Goal: Task Accomplishment & Management: Use online tool/utility

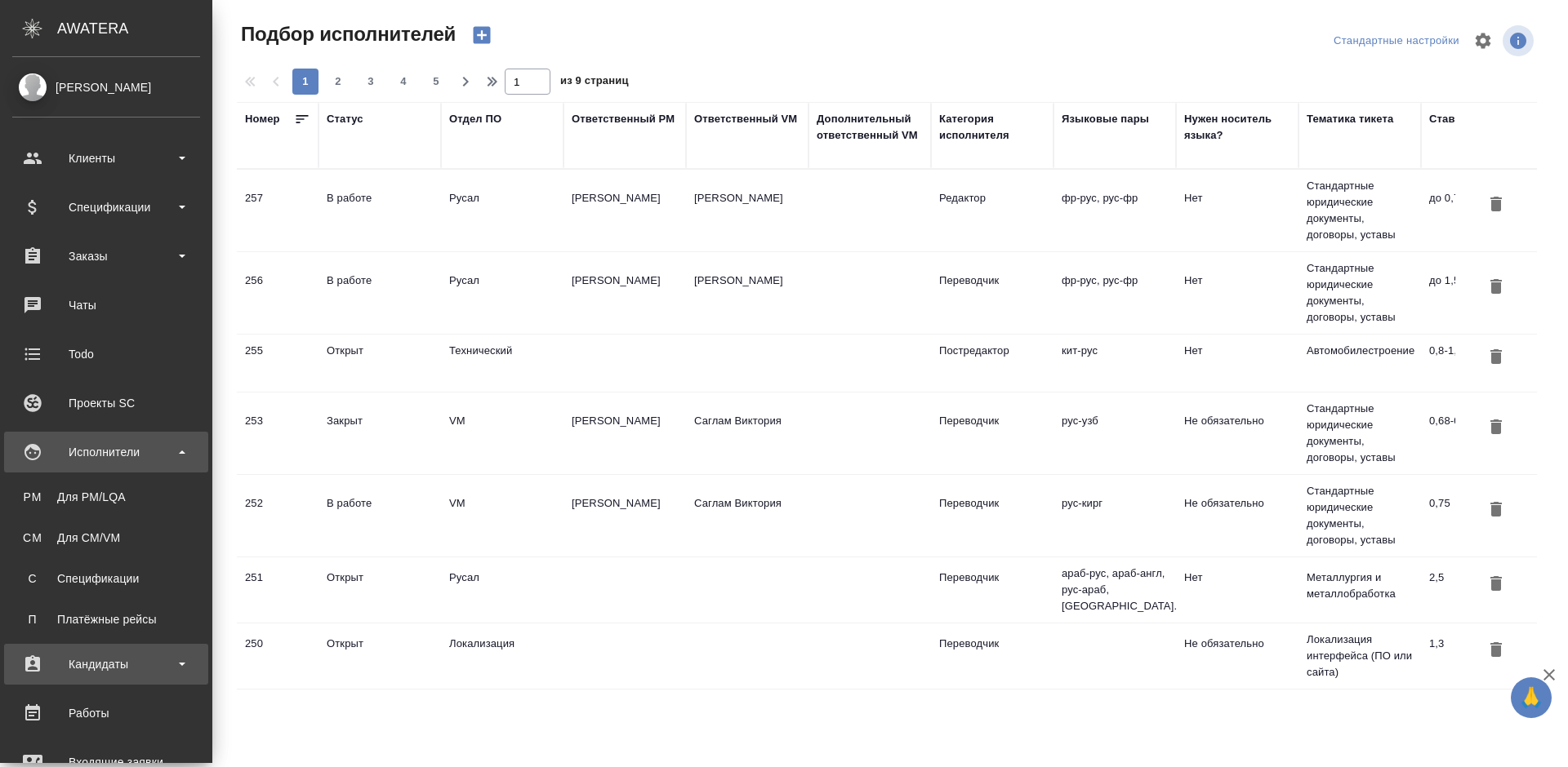
click at [124, 658] on div "Кандидаты" at bounding box center [106, 664] width 187 height 24
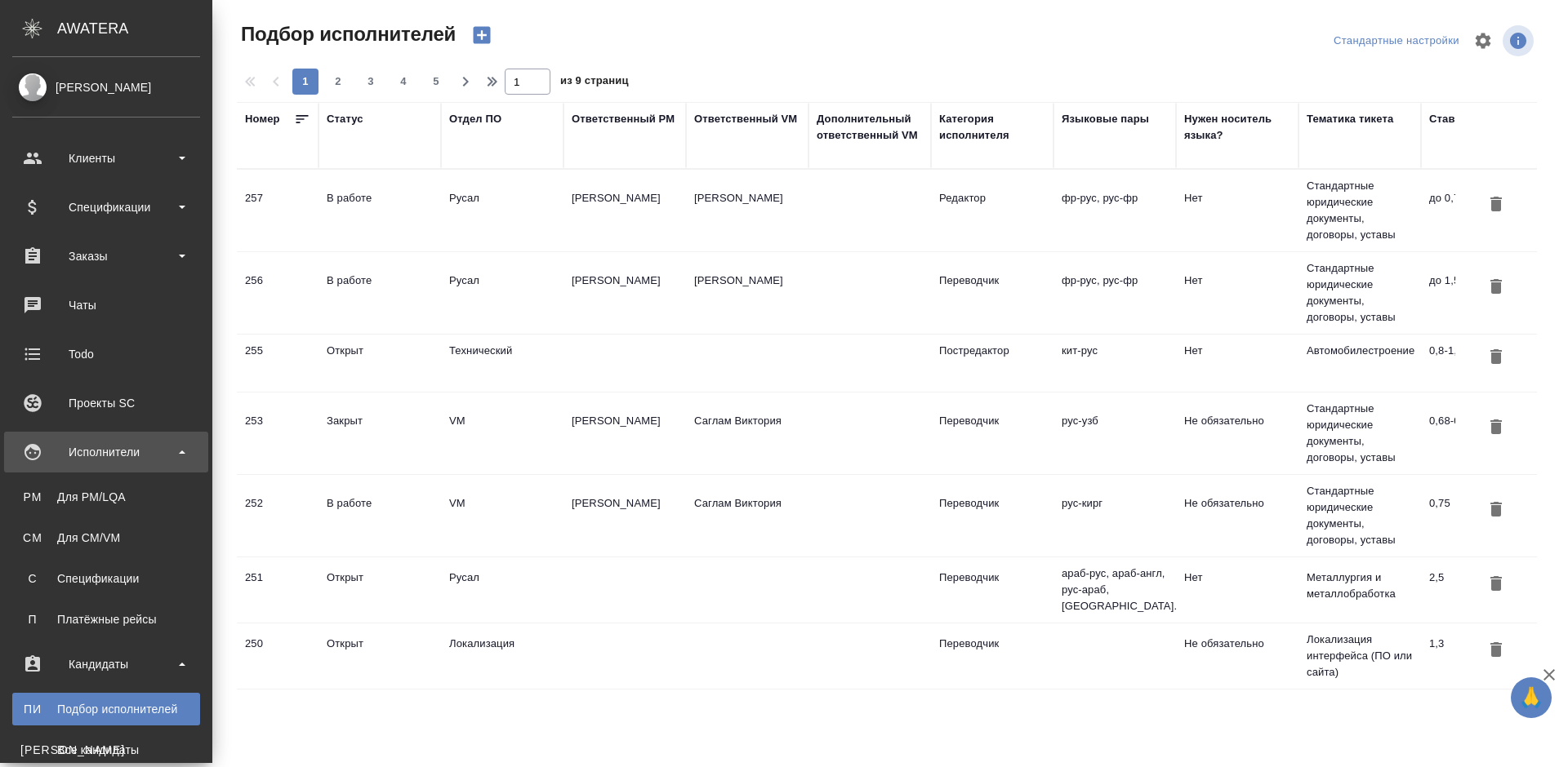
click at [139, 709] on div "Подбор исполнителей" at bounding box center [106, 708] width 172 height 17
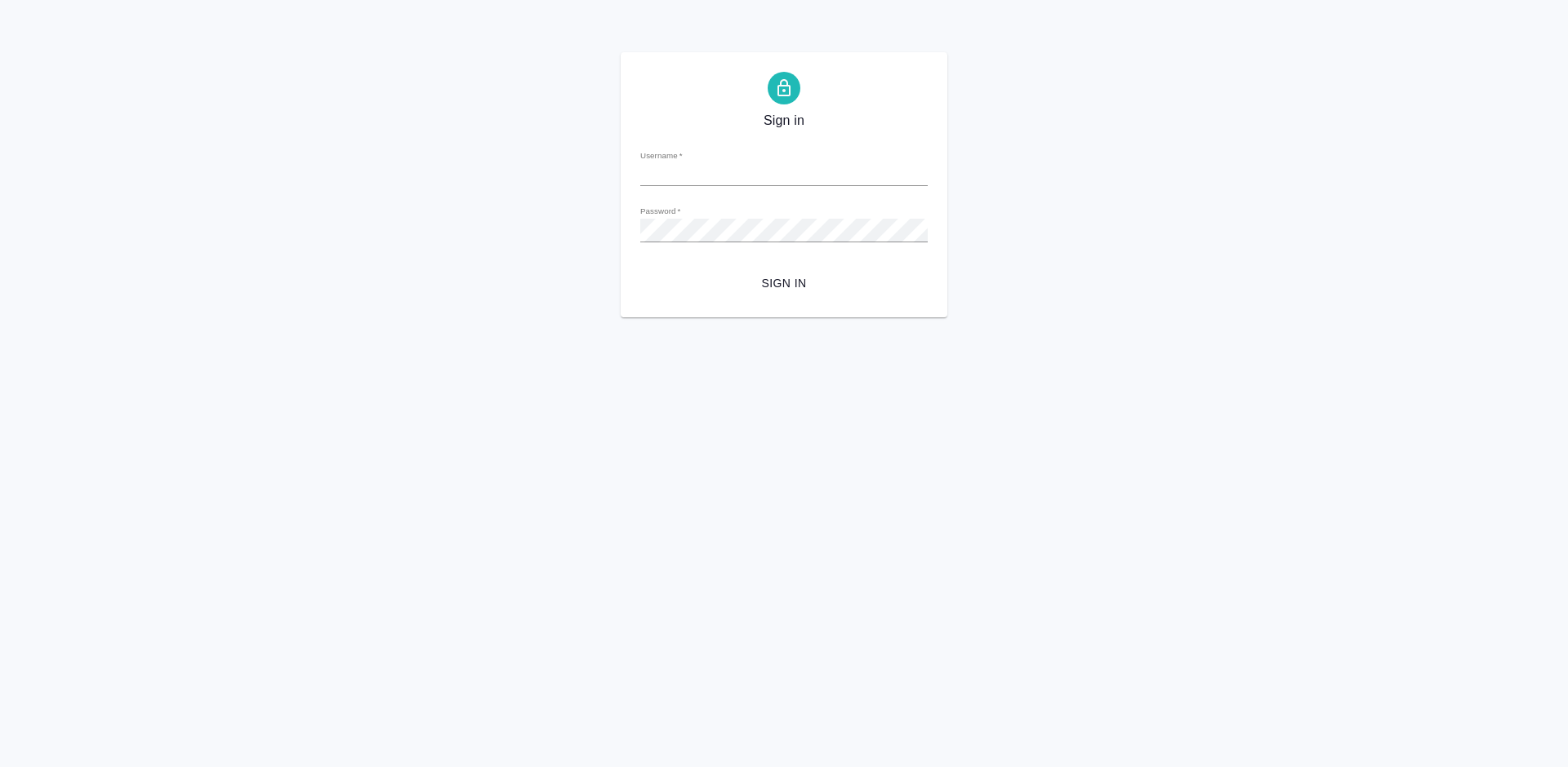
type input "[PERSON_NAME][EMAIL_ADDRESS][DOMAIN_NAME]"
click at [783, 279] on span "Sign in" at bounding box center [784, 283] width 262 height 20
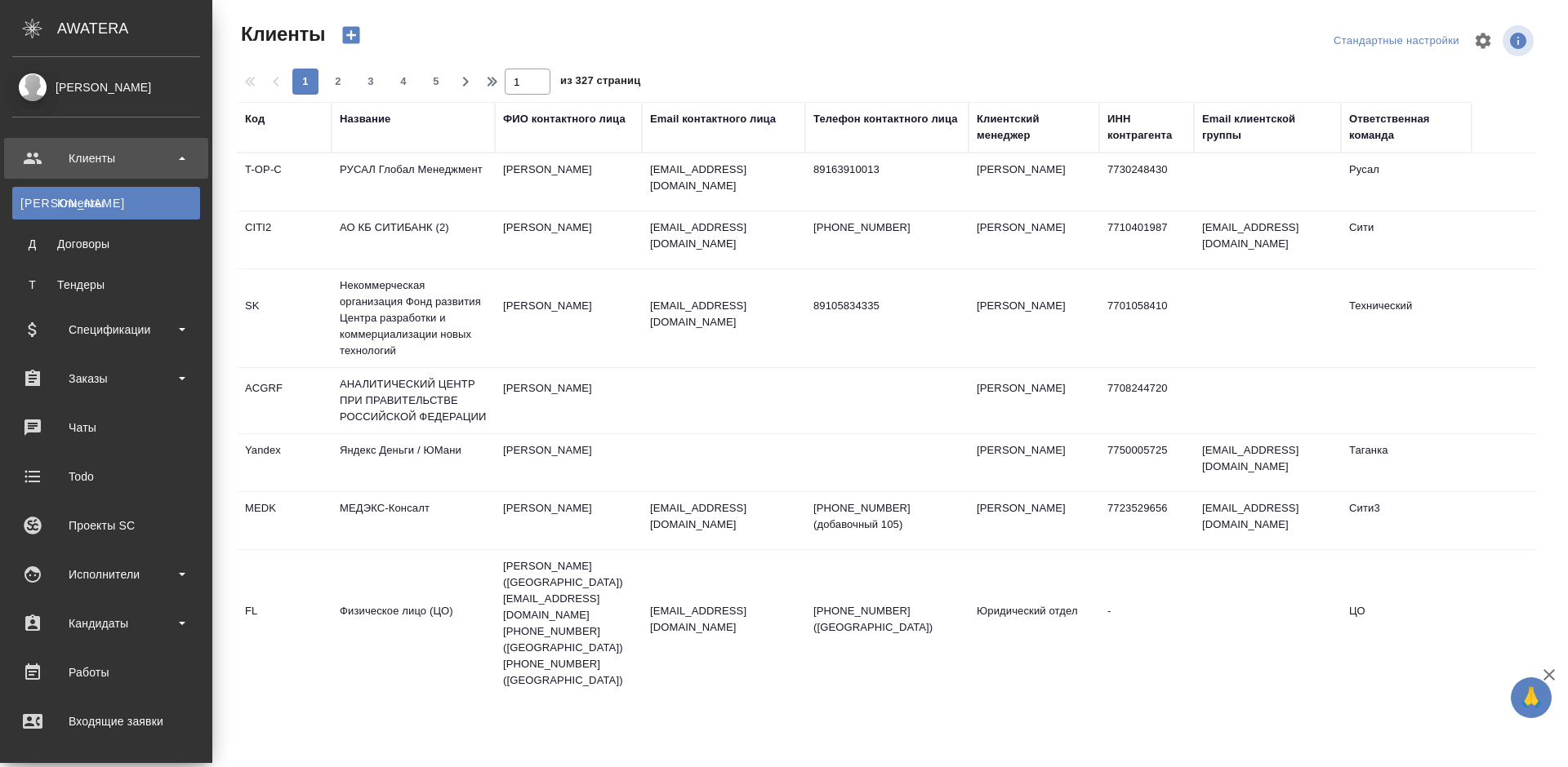
select select "RU"
click at [130, 582] on div "Исполнители" at bounding box center [106, 574] width 187 height 24
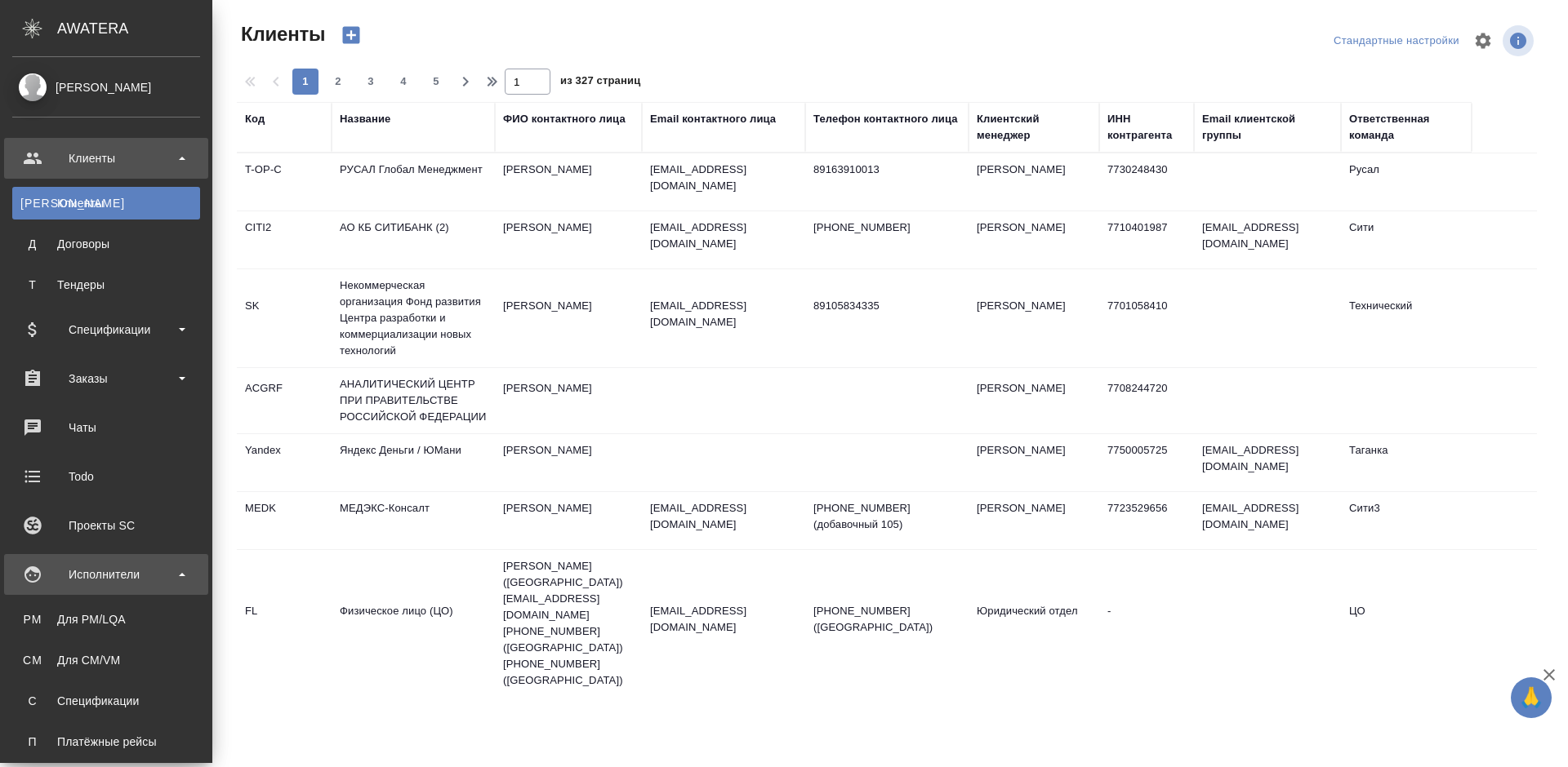
click at [143, 577] on div "Исполнители" at bounding box center [106, 574] width 187 height 24
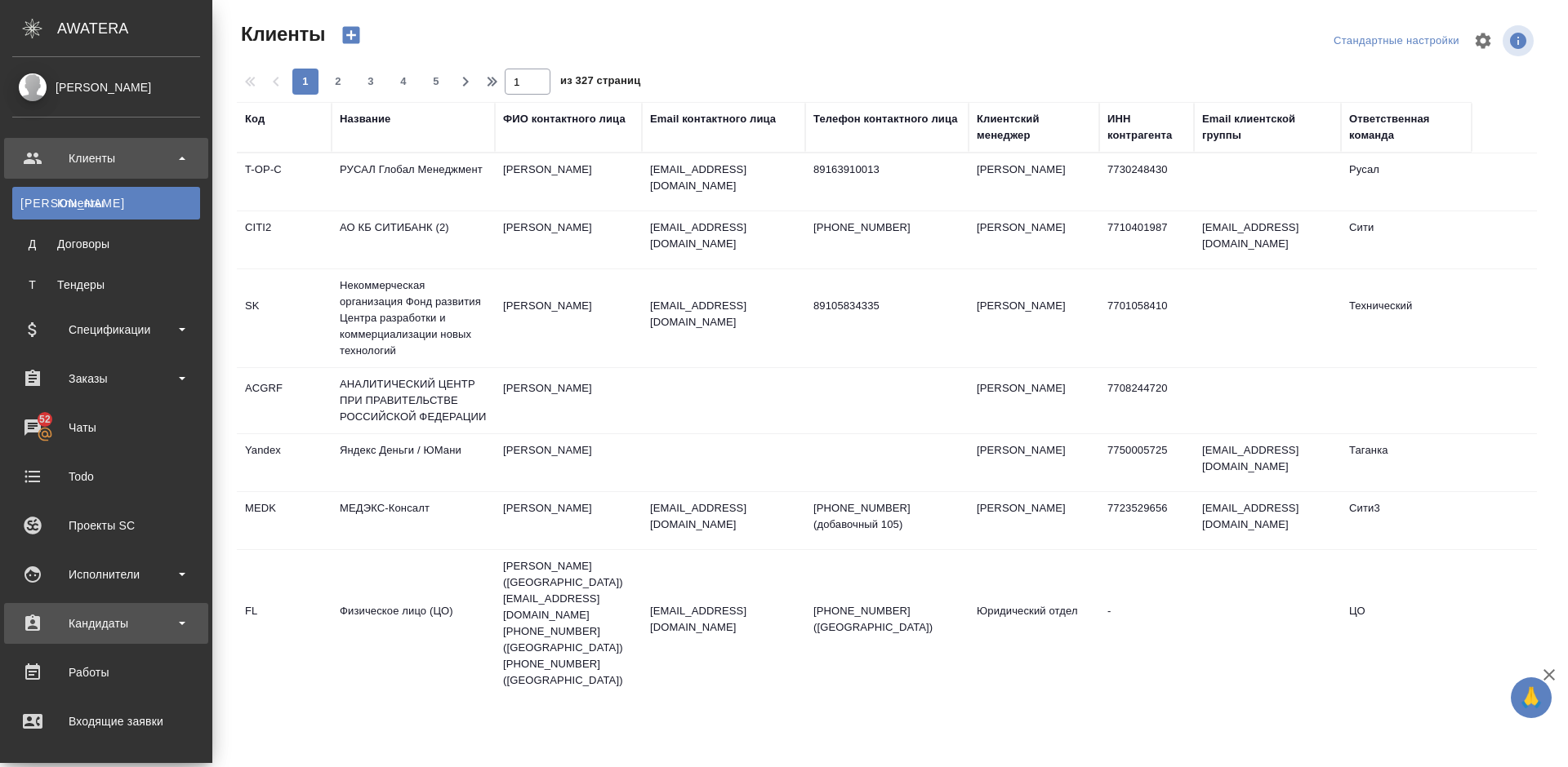
click at [144, 630] on div "Кандидаты" at bounding box center [106, 623] width 187 height 24
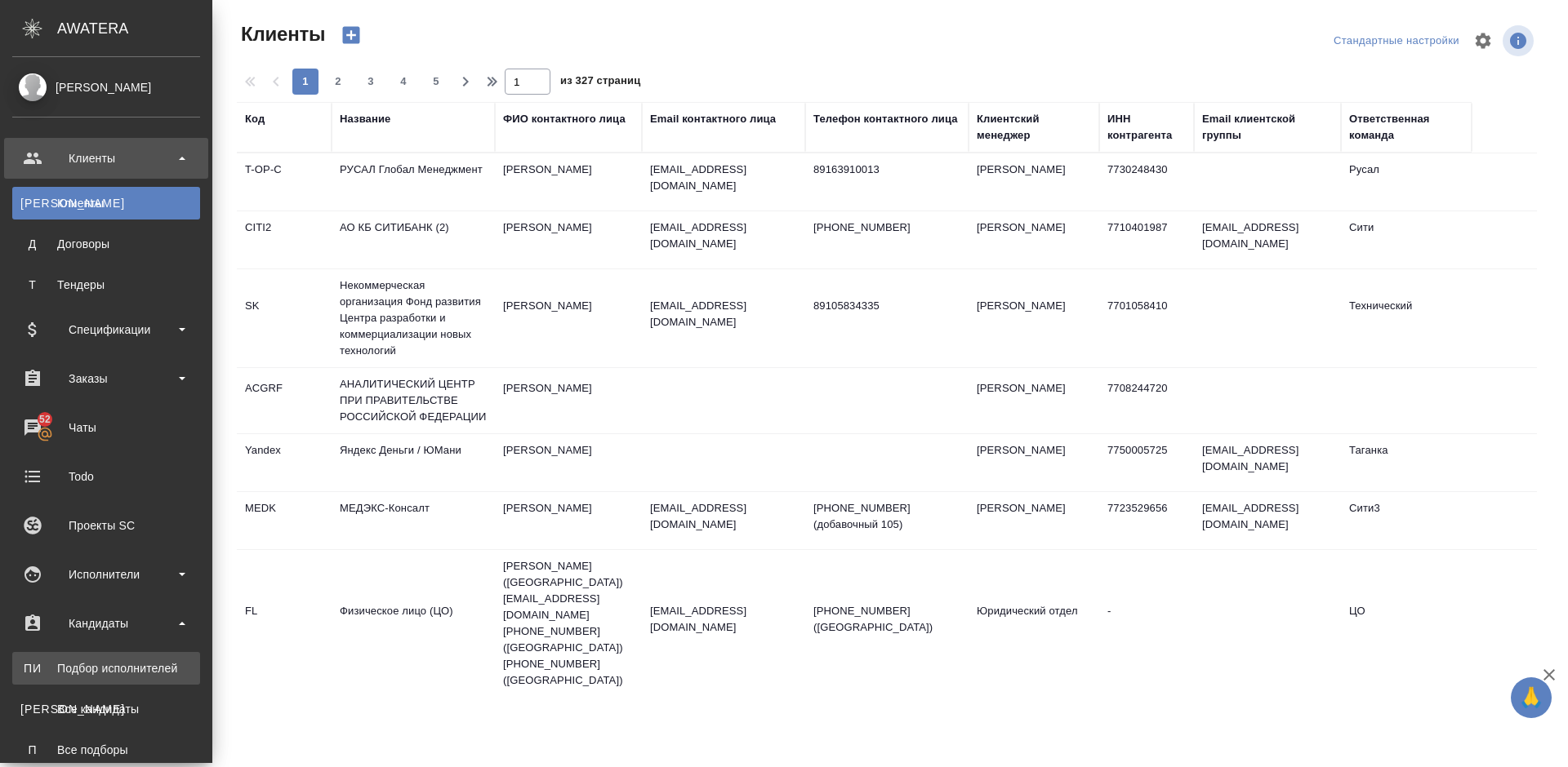
click at [147, 666] on div "Подбор исполнителей" at bounding box center [106, 668] width 172 height 17
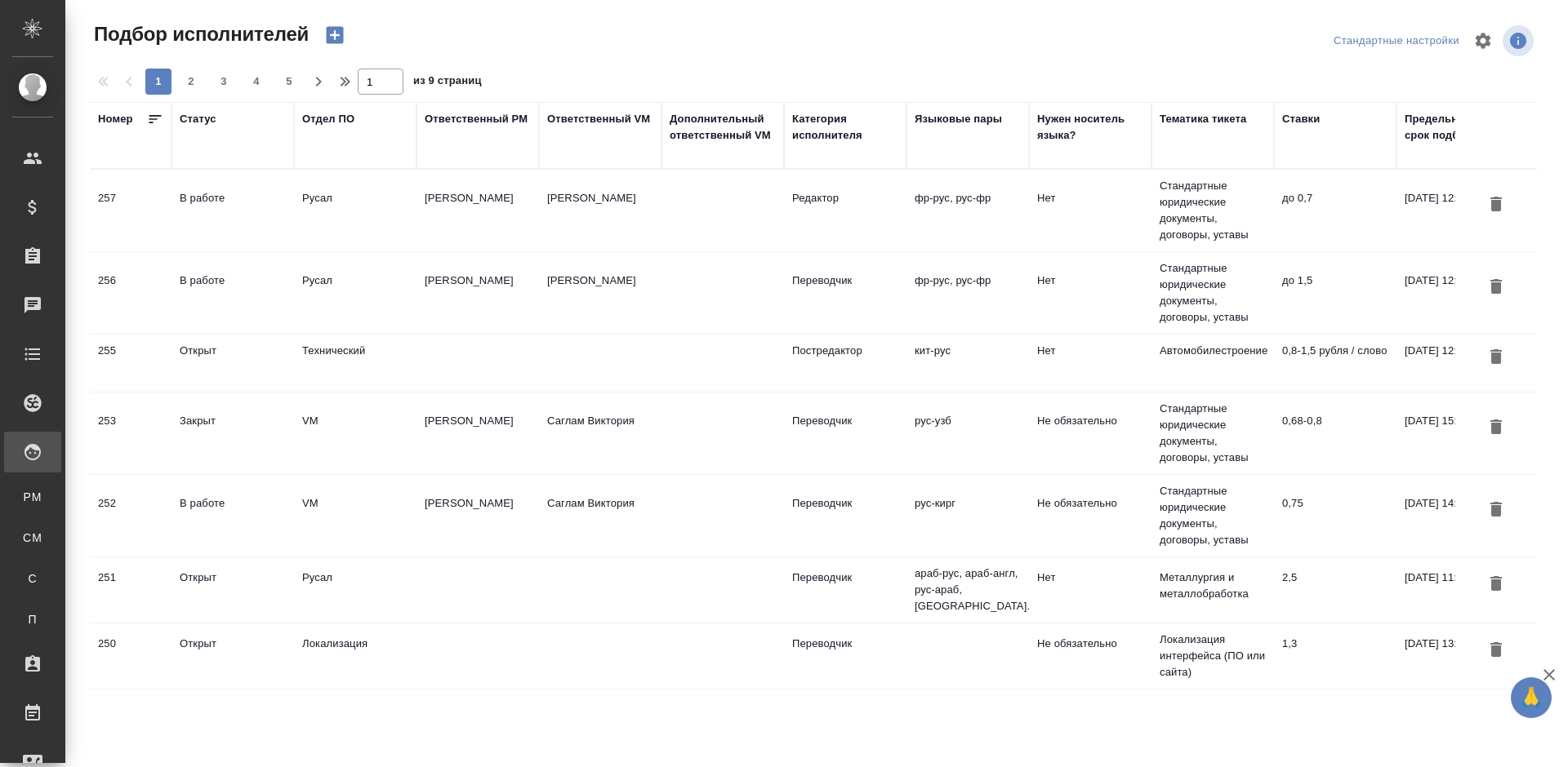
click at [262, 272] on div "В работе" at bounding box center [232, 280] width 106 height 17
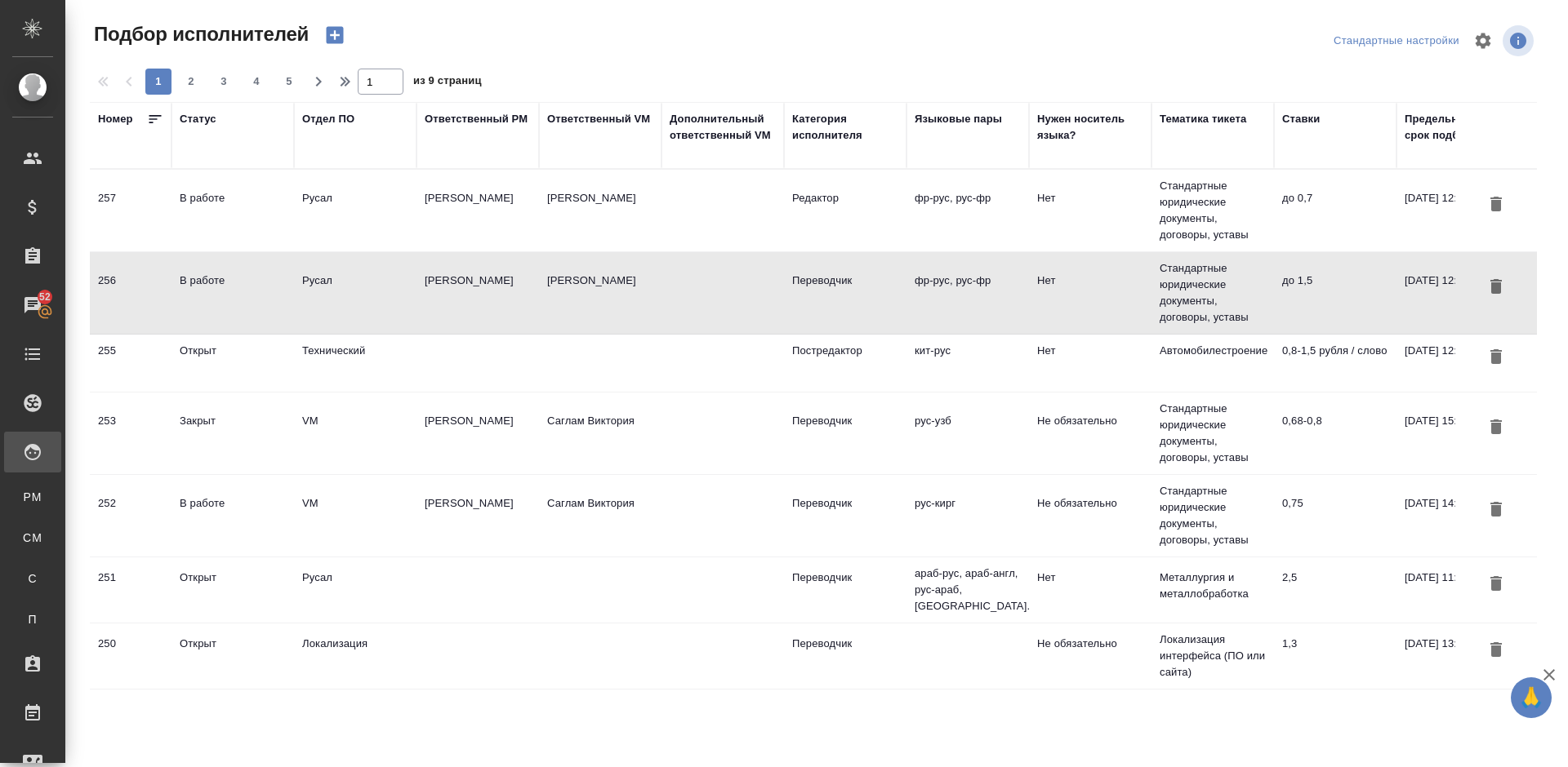
click at [262, 226] on td "В работе" at bounding box center [232, 210] width 122 height 58
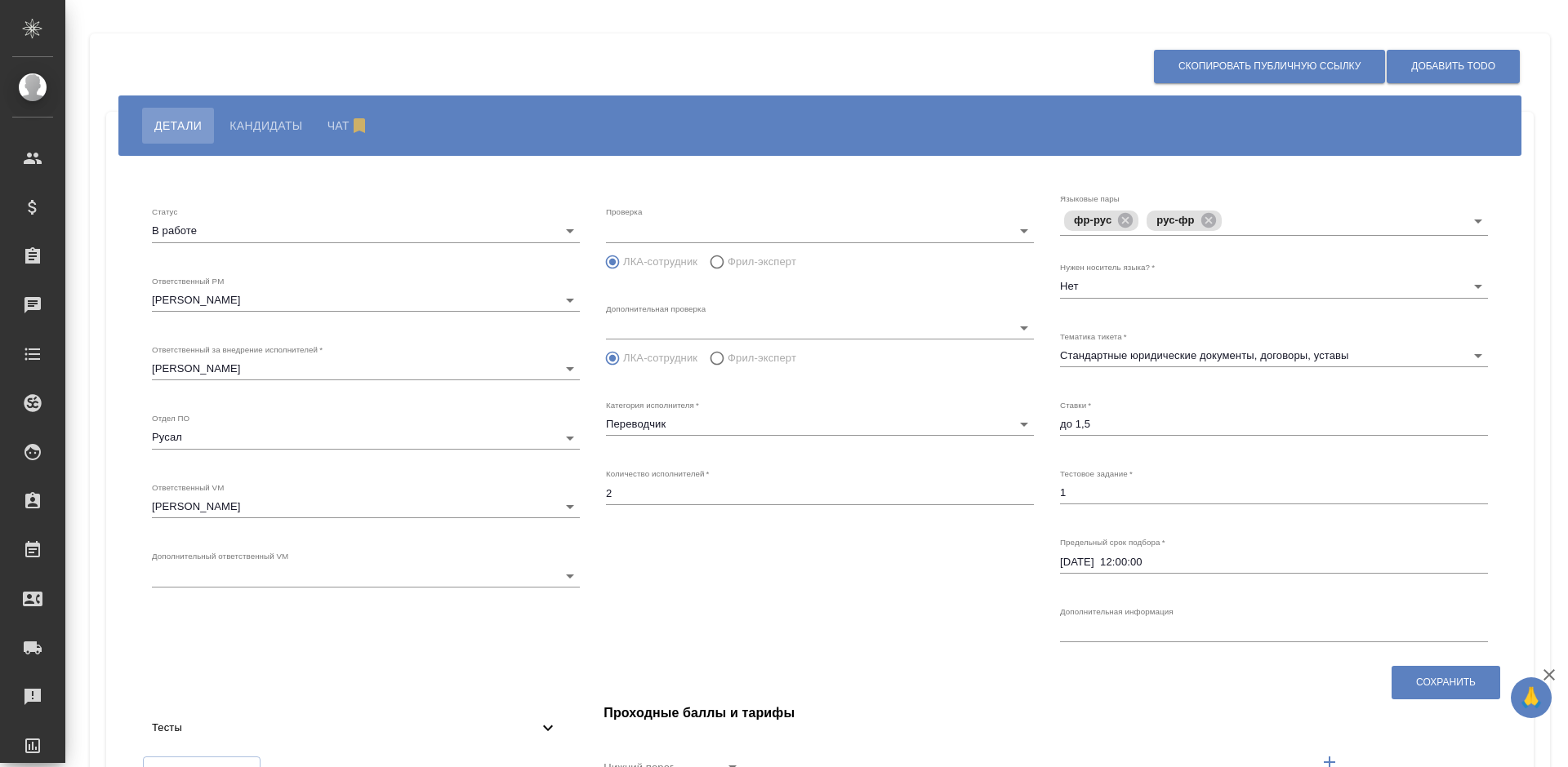
click at [269, 118] on span "Кандидаты" at bounding box center [266, 126] width 72 height 20
click at [259, 130] on span "Кандидаты" at bounding box center [263, 126] width 72 height 20
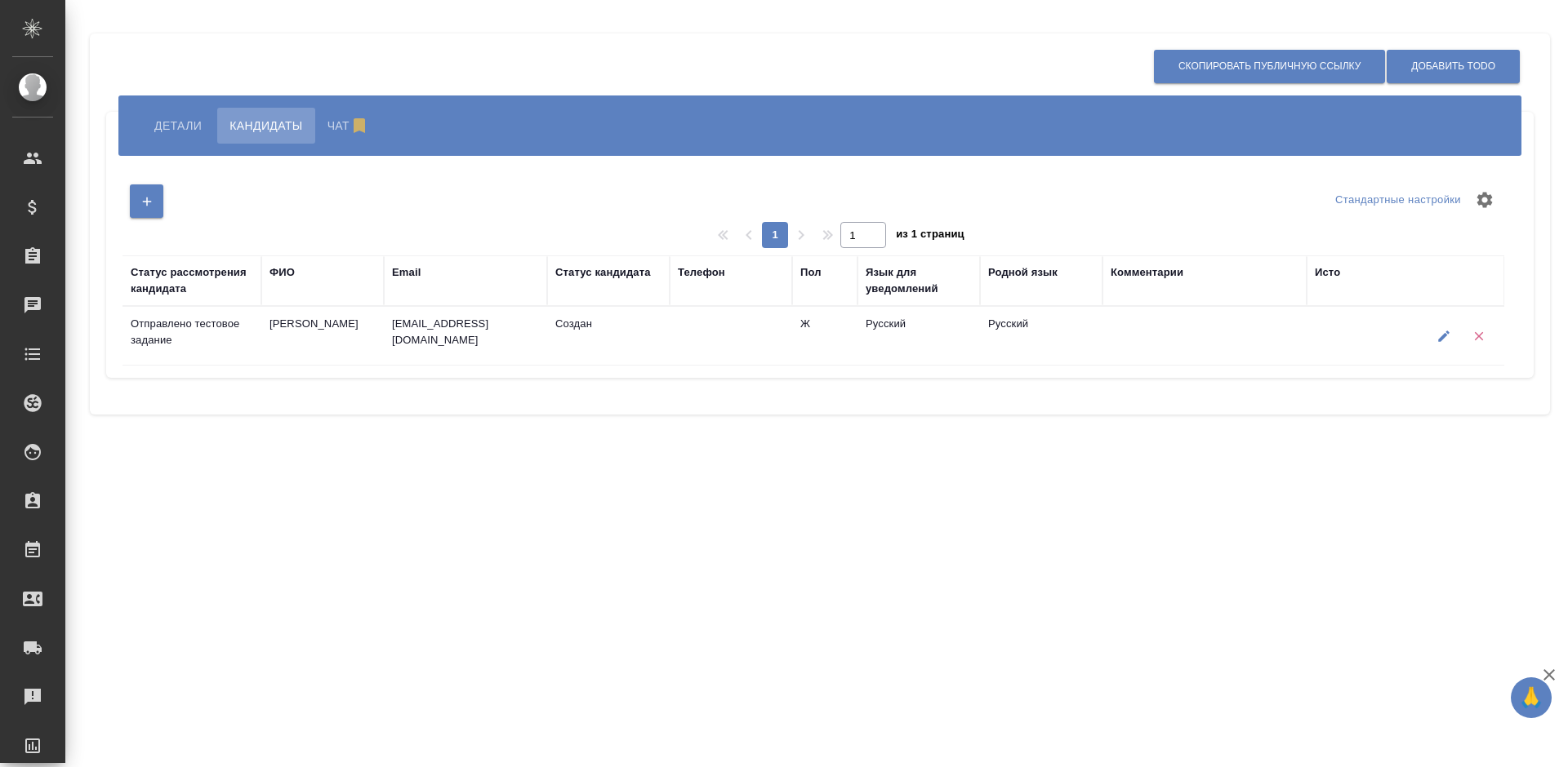
click at [189, 124] on span "Детали" at bounding box center [178, 126] width 48 height 20
